Goal: Find contact information: Find contact information

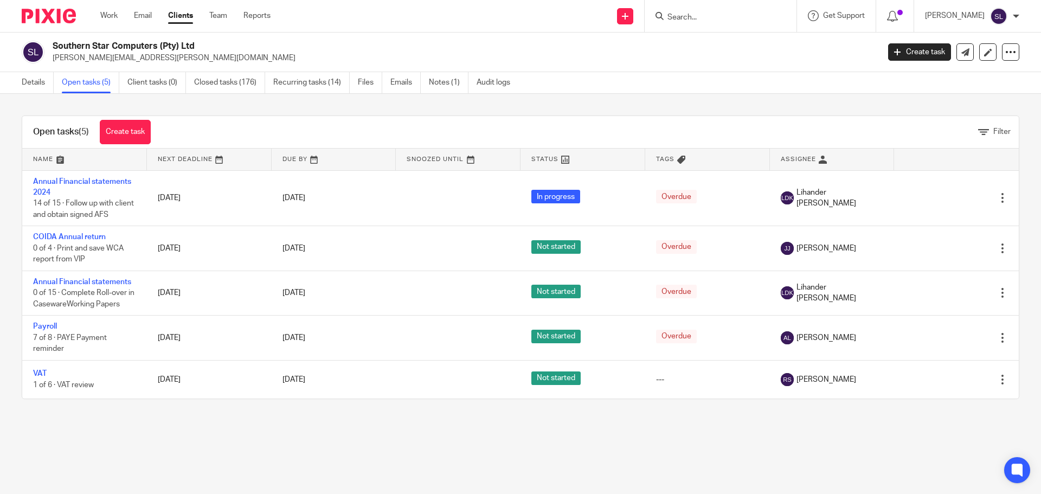
drag, startPoint x: 53, startPoint y: 44, endPoint x: 216, endPoint y: 47, distance: 163.2
click at [216, 47] on h2 "Southern Star Computers (Pty) Ltd" at bounding box center [381, 46] width 656 height 11
copy h2 "Southern Star Computers (Pty) Ltd"
click at [28, 52] on img at bounding box center [33, 52] width 23 height 23
click at [25, 82] on link "Details" at bounding box center [38, 82] width 32 height 21
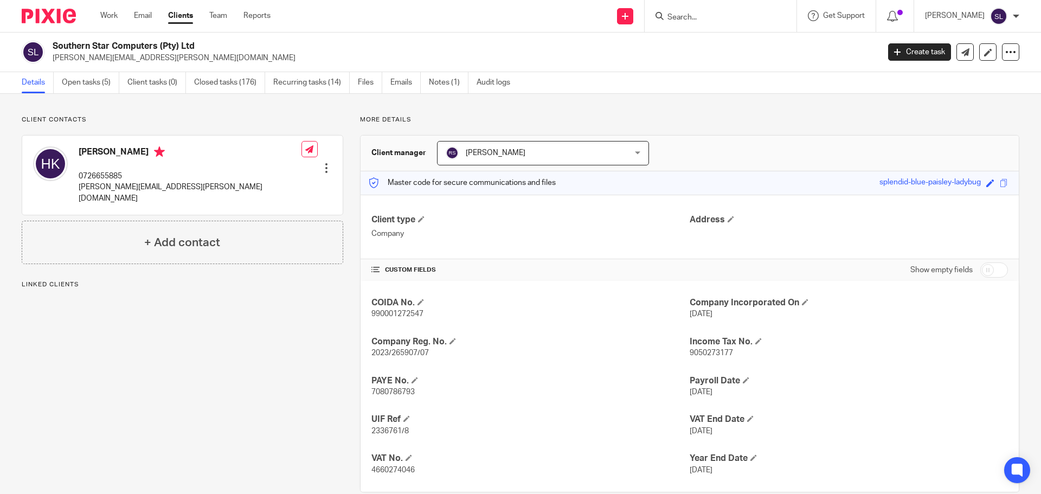
click at [388, 354] on span "2023/265907/07" at bounding box center [399, 353] width 57 height 8
copy p "2023/265907/07"
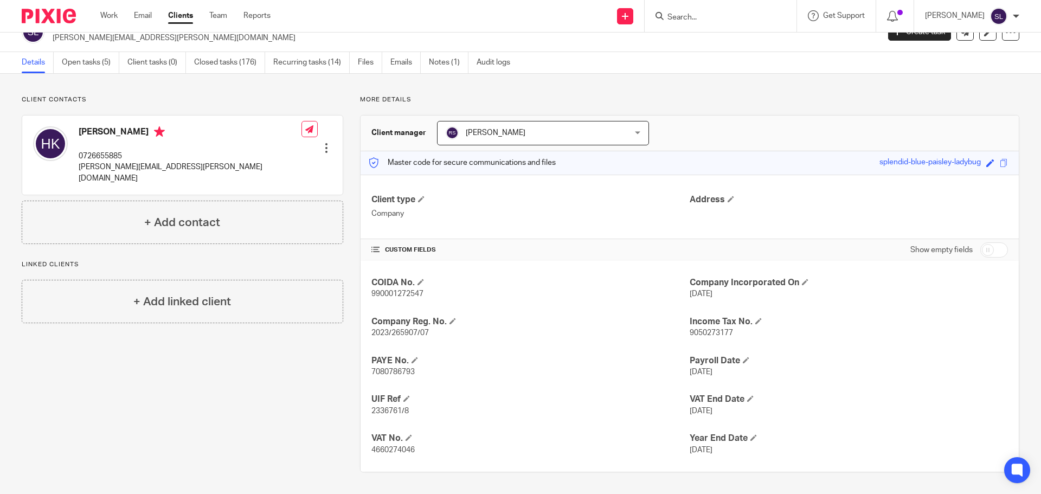
click at [388, 450] on span "4660274046" at bounding box center [392, 450] width 43 height 8
copy span "4660274046"
click at [694, 331] on span "9050273177" at bounding box center [711, 333] width 43 height 8
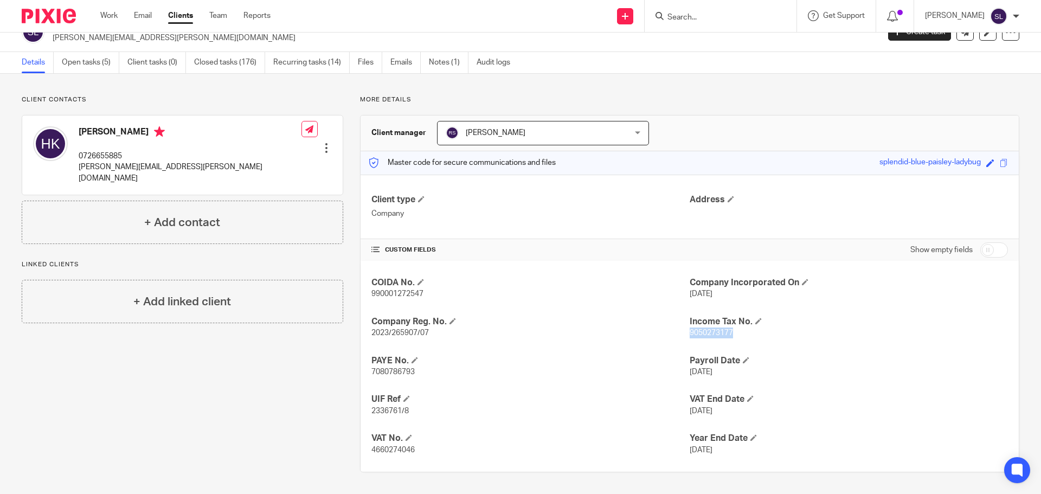
copy span "9050273177"
drag, startPoint x: 80, startPoint y: 129, endPoint x: 168, endPoint y: 136, distance: 88.2
click at [168, 136] on h4 "Heinrich Kleinschmidt" at bounding box center [190, 133] width 223 height 14
click at [164, 143] on div "Heinrich Kleinschmidt 0726655885 heinrich@sscomputers.co.za" at bounding box center [190, 154] width 223 height 57
click at [157, 131] on h4 "Heinrich Kleinschmidt" at bounding box center [190, 133] width 223 height 14
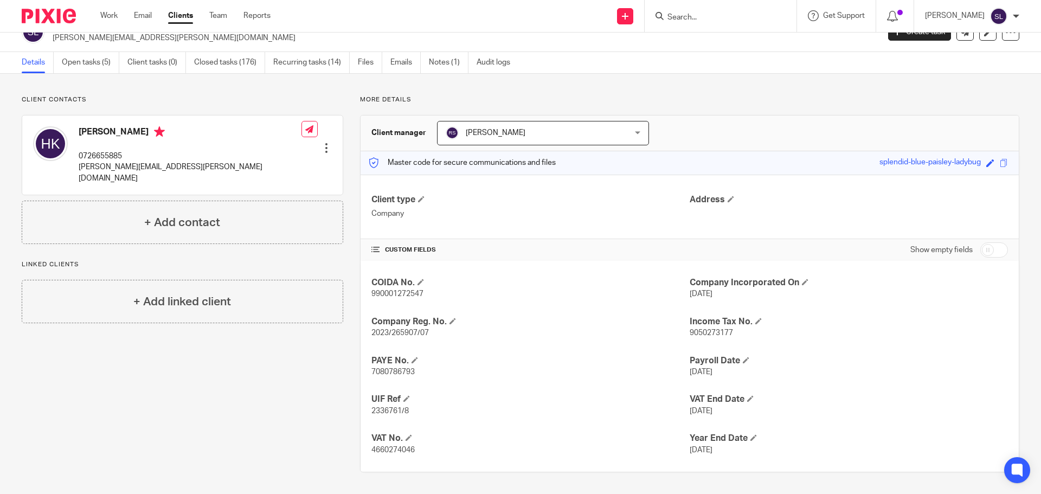
click at [157, 131] on h4 "Heinrich Kleinschmidt" at bounding box center [190, 133] width 223 height 14
copy h4 "Heinrich Kleinschmidt"
click at [99, 156] on p "0726655885" at bounding box center [190, 156] width 223 height 11
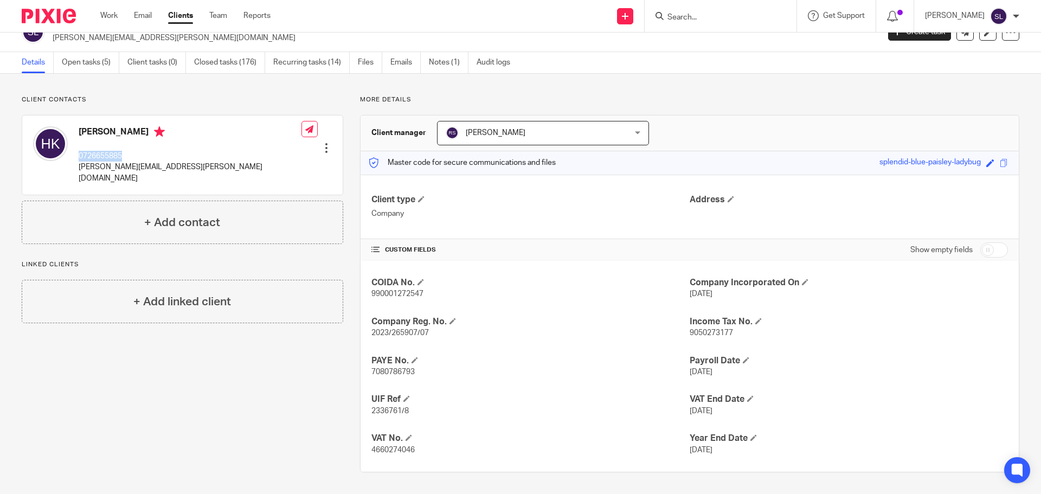
copy p "0726655885"
click at [107, 169] on p "[PERSON_NAME][EMAIL_ADDRESS][PERSON_NAME][DOMAIN_NAME]" at bounding box center [190, 173] width 223 height 22
copy div "[PERSON_NAME][EMAIL_ADDRESS][PERSON_NAME][DOMAIN_NAME]"
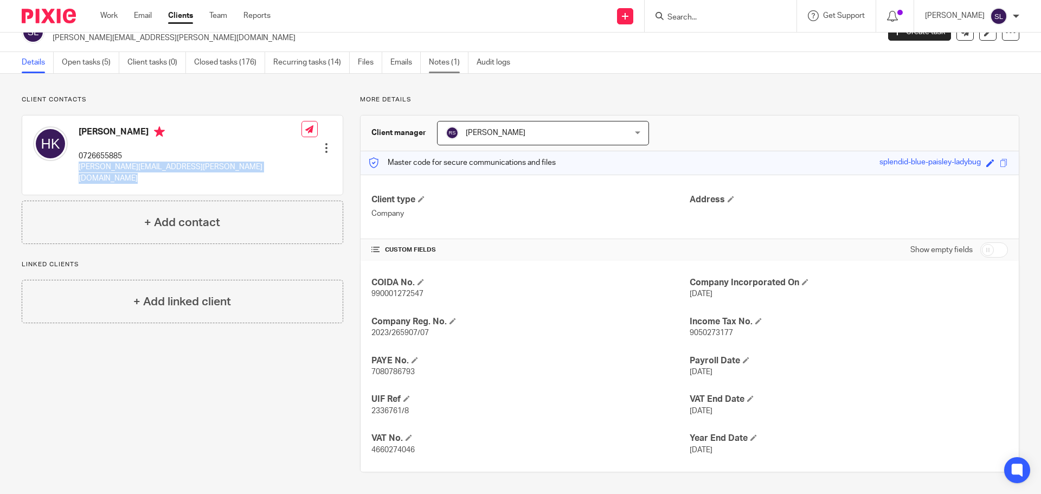
click at [445, 65] on link "Notes (1)" at bounding box center [449, 62] width 40 height 21
